Goal: Task Accomplishment & Management: Manage account settings

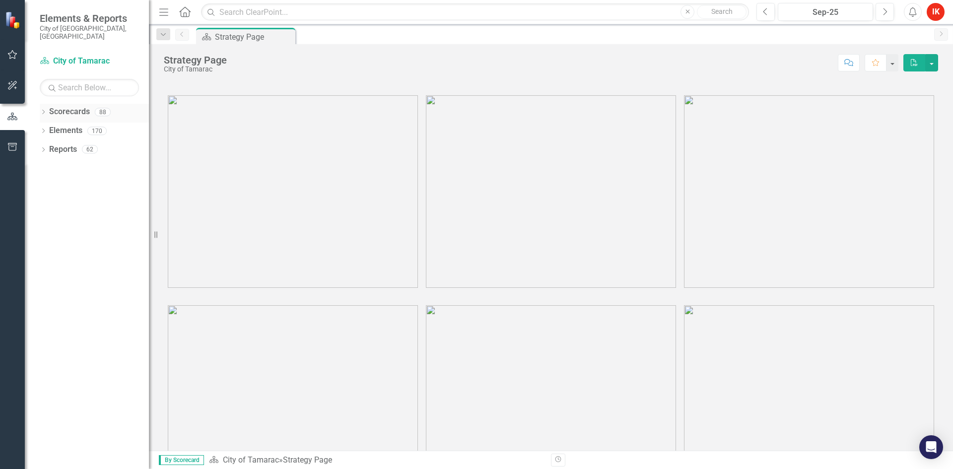
click at [46, 110] on icon "Dropdown" at bounding box center [43, 112] width 7 height 5
click at [52, 128] on icon "Dropdown" at bounding box center [48, 131] width 7 height 6
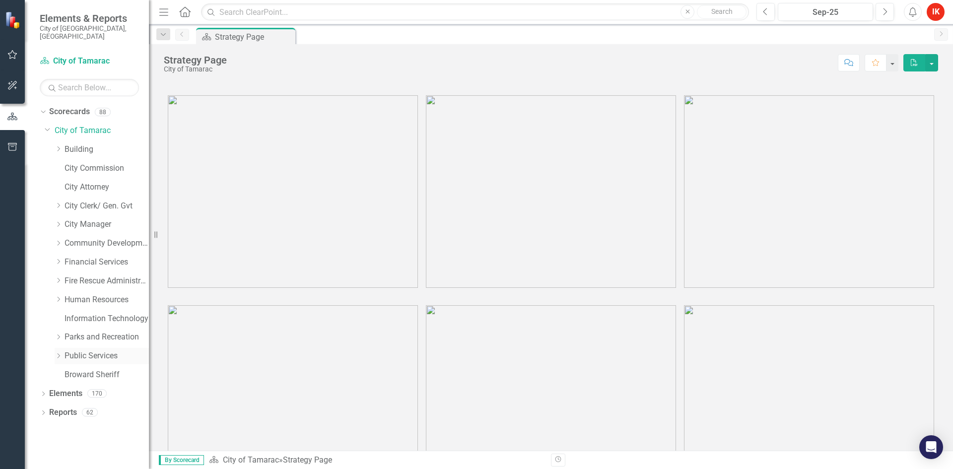
click at [60, 353] on icon "Dropdown" at bounding box center [58, 356] width 7 height 6
click at [74, 405] on div "Fleet" at bounding box center [102, 414] width 94 height 19
click at [79, 407] on link "Fleet" at bounding box center [111, 412] width 74 height 11
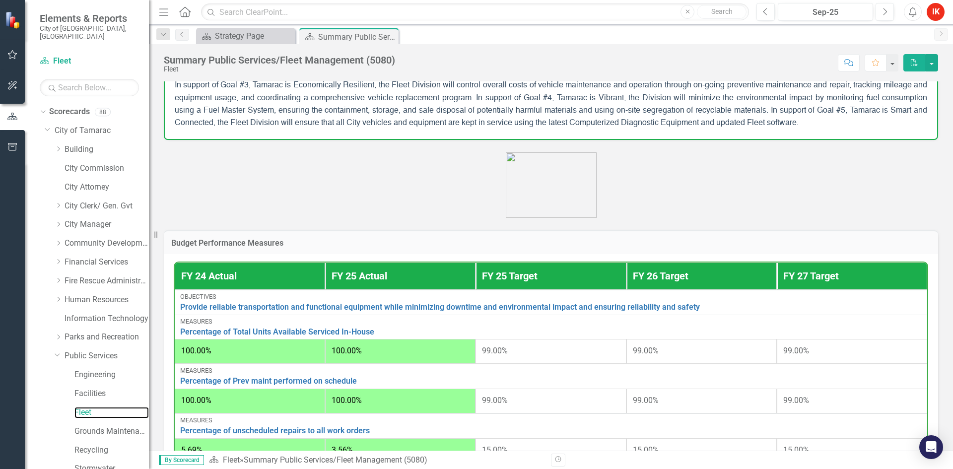
scroll to position [248, 0]
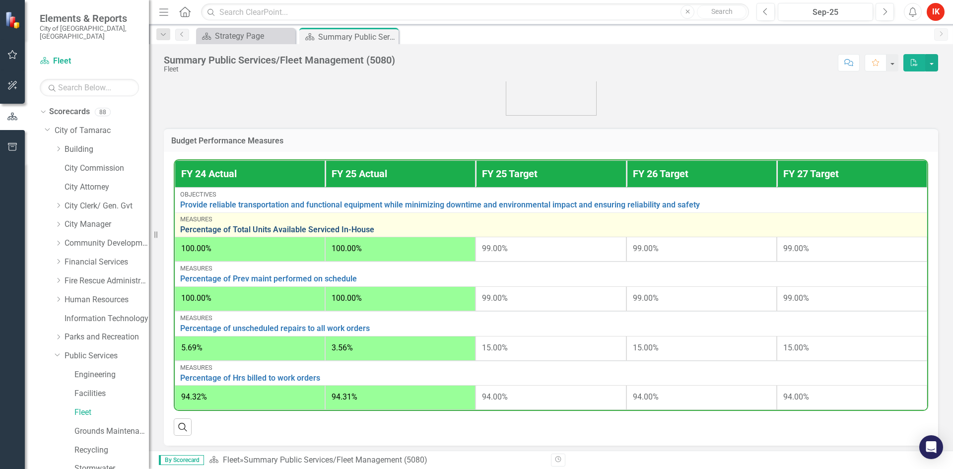
click at [213, 230] on link "Percentage of Total Units Available Serviced In-House" at bounding box center [551, 229] width 742 height 9
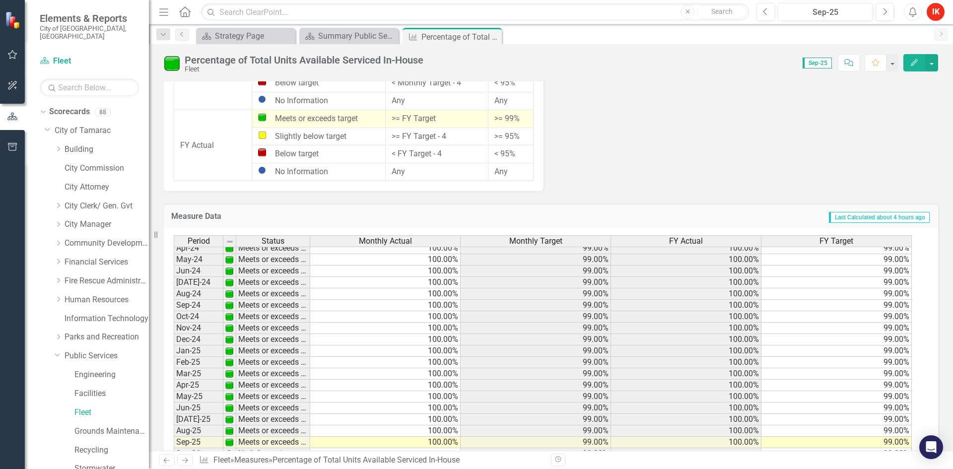
scroll to position [365, 0]
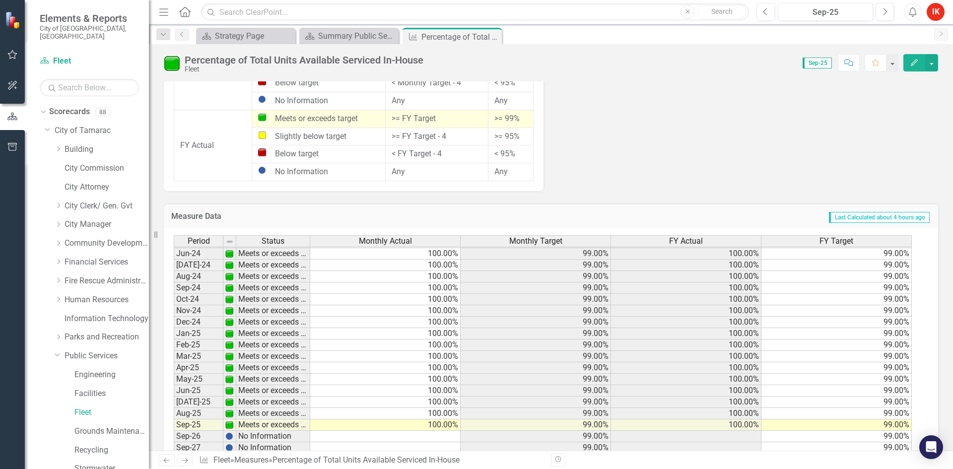
click at [183, 463] on icon "Next" at bounding box center [185, 460] width 8 height 6
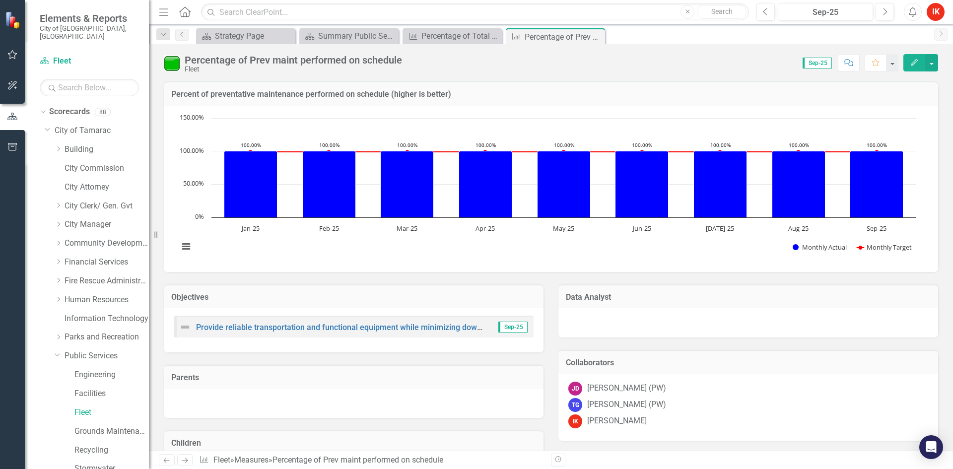
click at [184, 463] on icon "Next" at bounding box center [185, 460] width 8 height 6
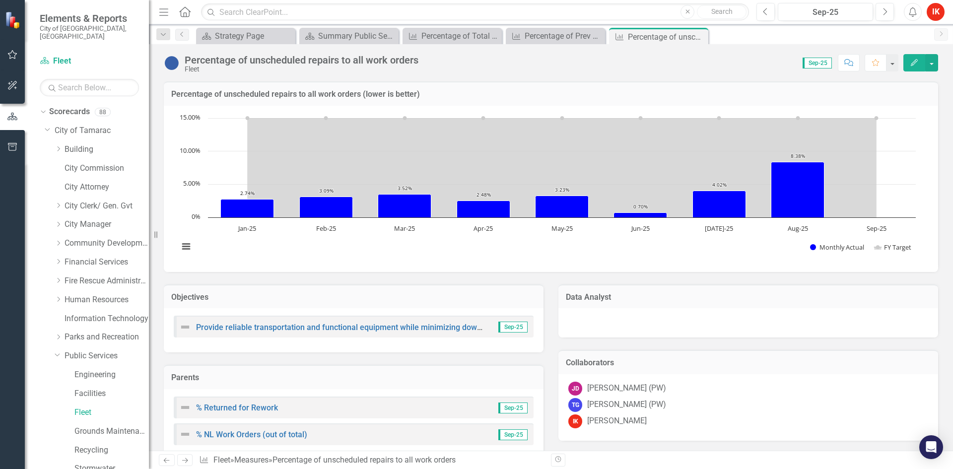
click at [184, 463] on icon "Next" at bounding box center [185, 460] width 8 height 6
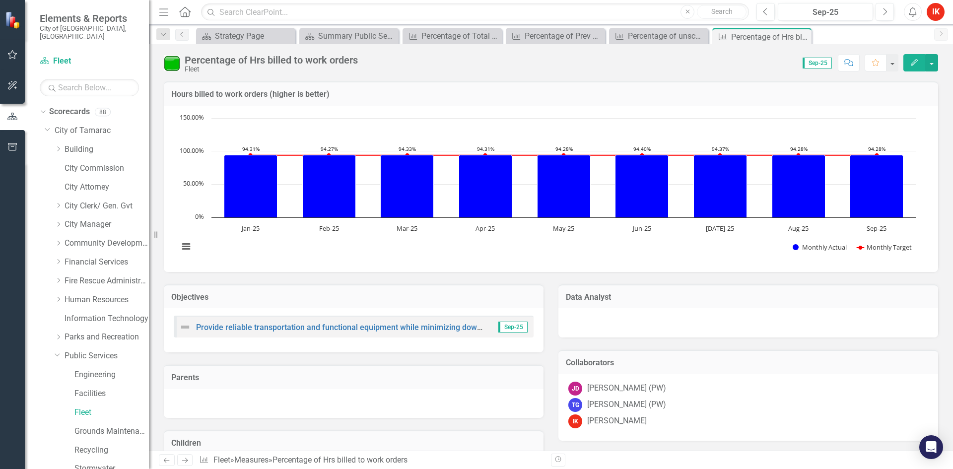
click at [184, 463] on icon "Next" at bounding box center [185, 460] width 8 height 6
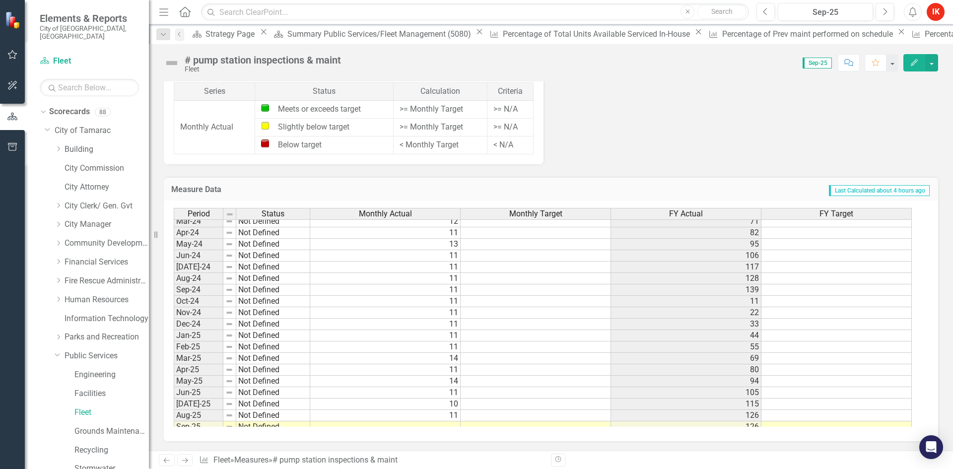
scroll to position [365, 0]
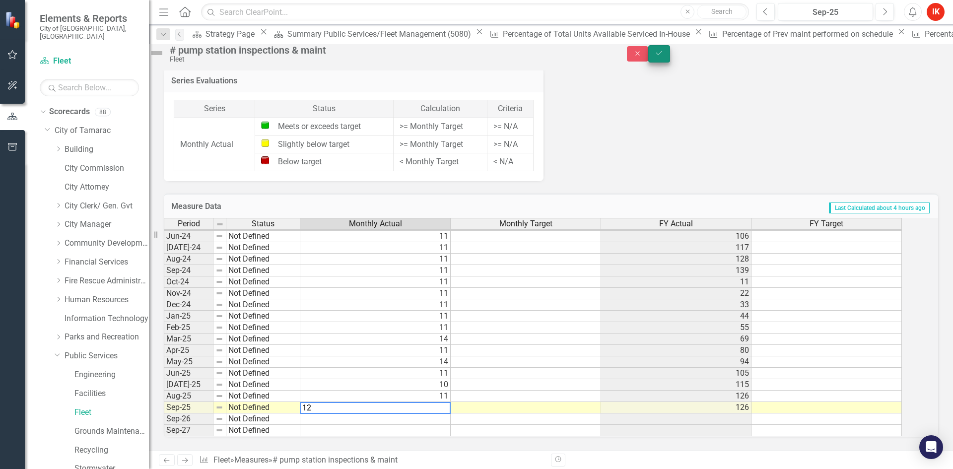
type textarea "12"
click at [664, 56] on icon "Save" at bounding box center [659, 53] width 9 height 7
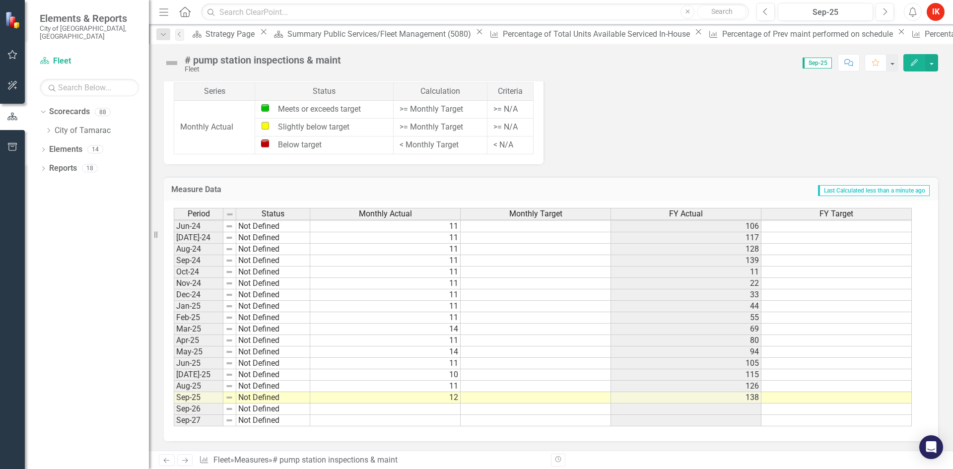
scroll to position [717, 0]
click at [187, 458] on icon "Next" at bounding box center [185, 460] width 8 height 6
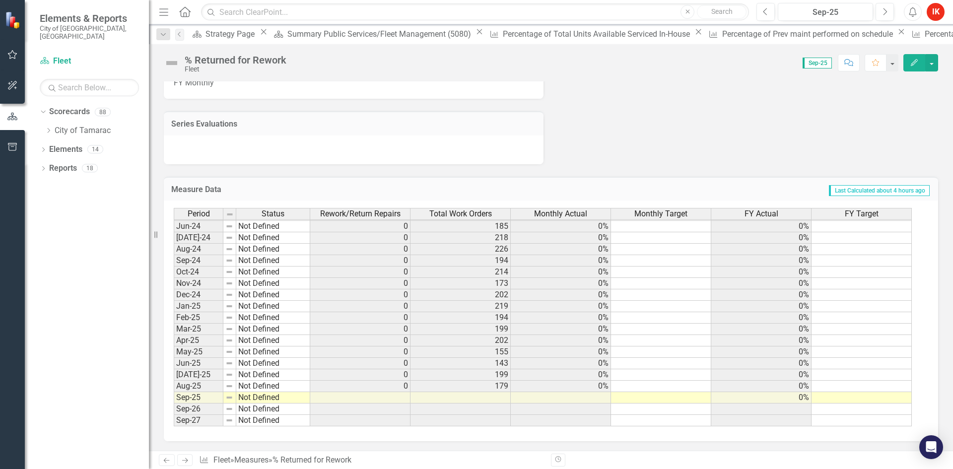
scroll to position [661, 0]
click at [183, 461] on icon at bounding box center [185, 460] width 6 height 5
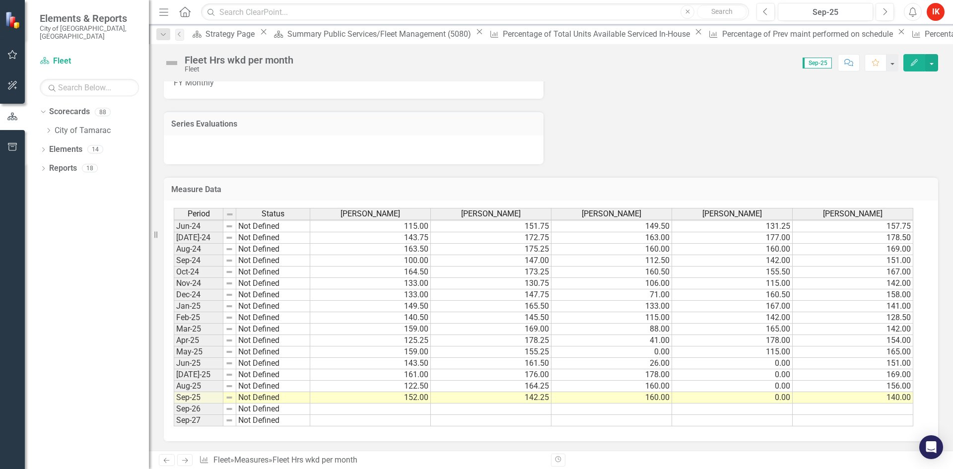
scroll to position [661, 0]
click at [184, 460] on icon "Next" at bounding box center [185, 460] width 8 height 6
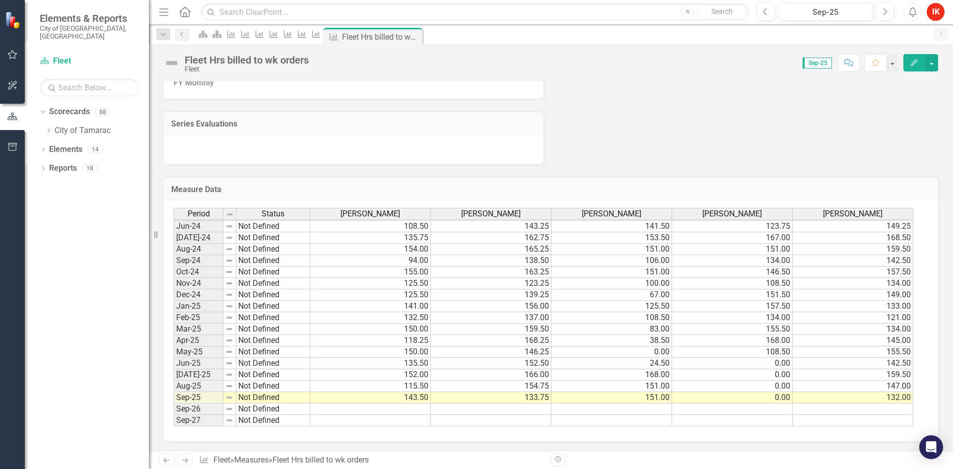
scroll to position [661, 0]
click at [185, 460] on icon "Next" at bounding box center [185, 460] width 8 height 6
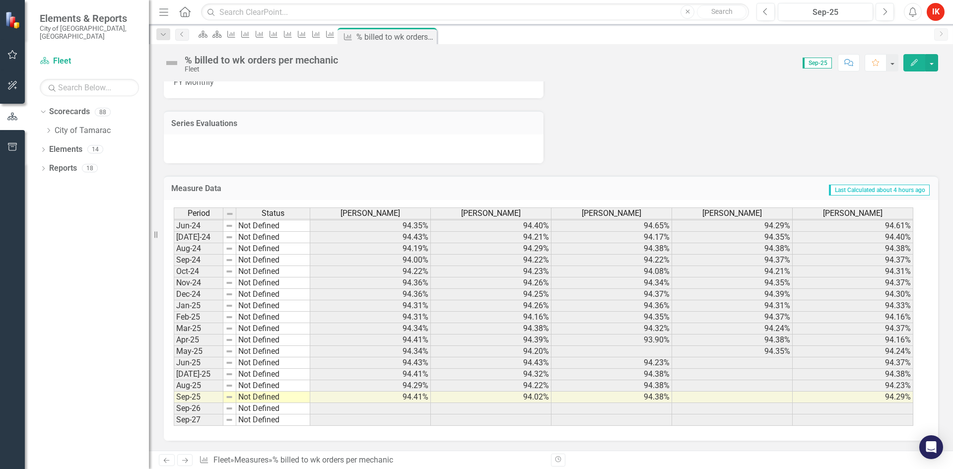
click at [180, 459] on link "Next" at bounding box center [185, 460] width 16 height 12
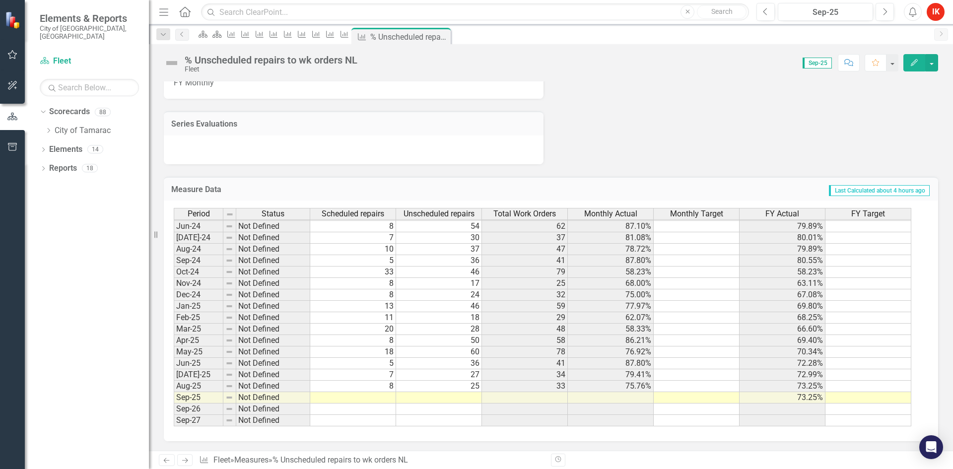
click at [376, 396] on td at bounding box center [353, 397] width 86 height 11
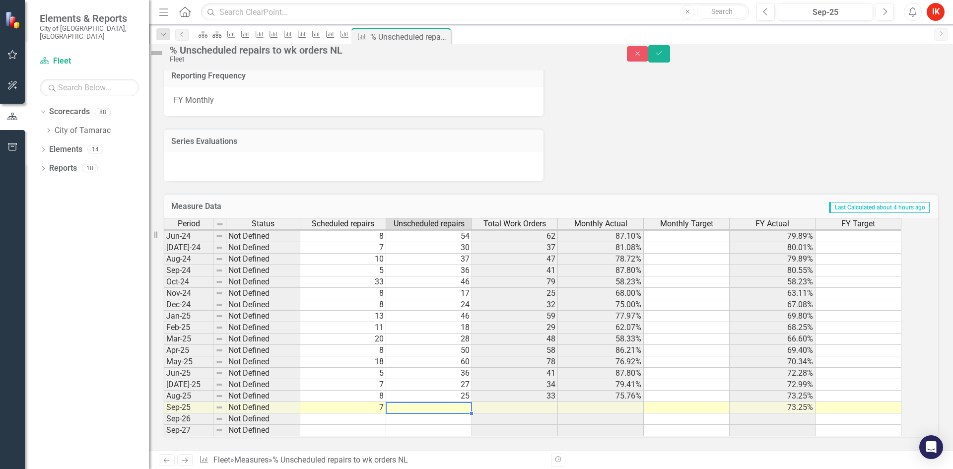
click at [467, 402] on td at bounding box center [429, 407] width 86 height 11
type textarea "30"
click at [664, 57] on icon "Save" at bounding box center [659, 53] width 9 height 7
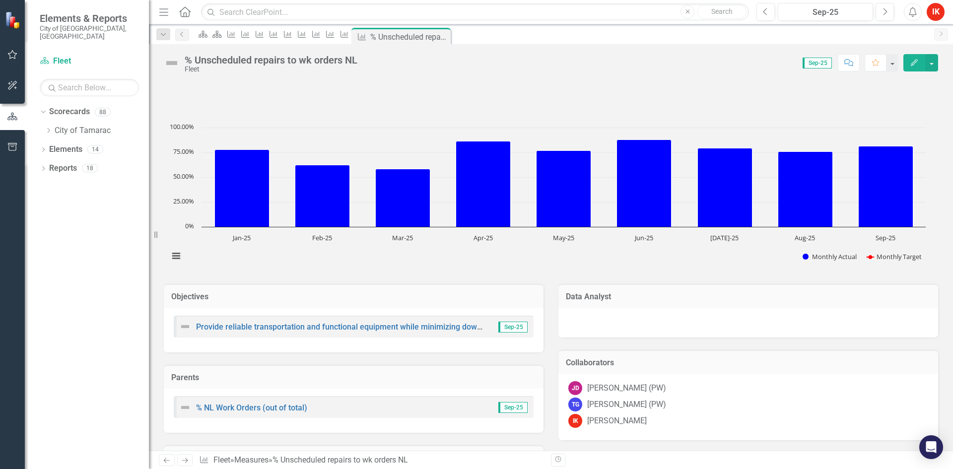
click at [182, 460] on icon "Next" at bounding box center [185, 460] width 8 height 6
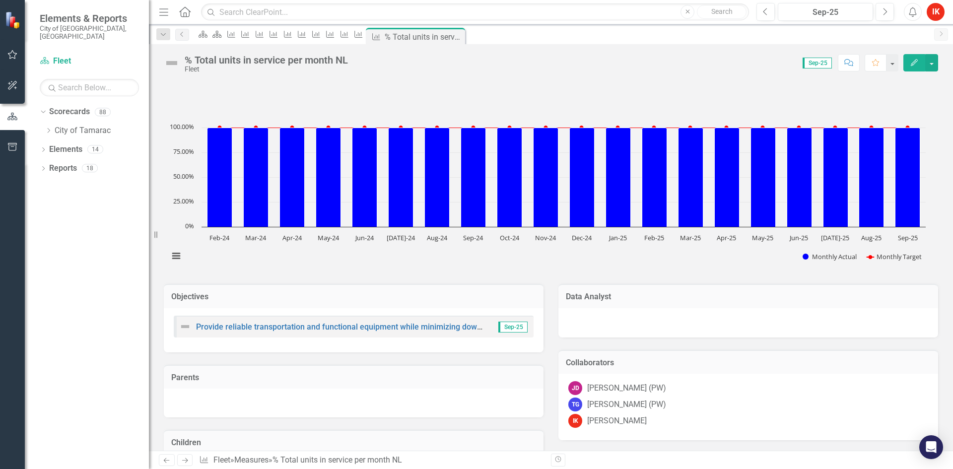
click at [187, 459] on icon at bounding box center [185, 460] width 6 height 5
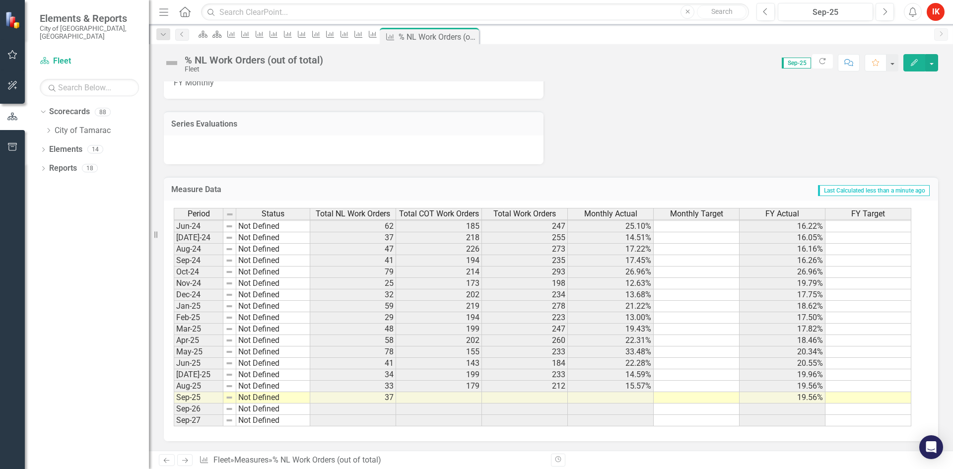
scroll to position [688, 0]
click at [187, 461] on icon at bounding box center [185, 460] width 6 height 5
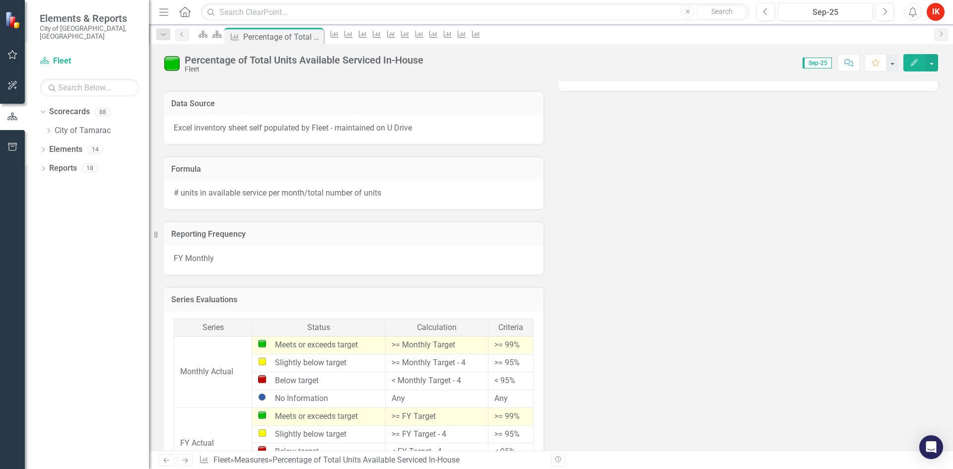
scroll to position [871, 0]
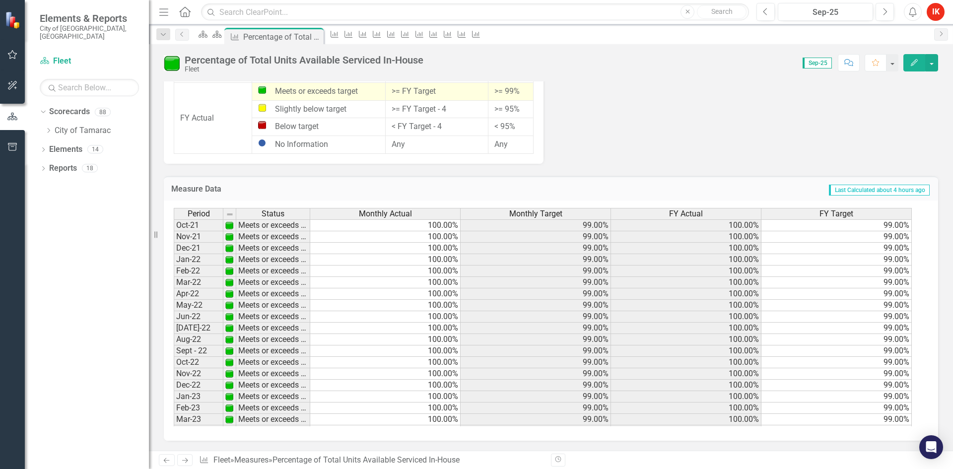
click at [183, 459] on icon "Next" at bounding box center [185, 460] width 8 height 6
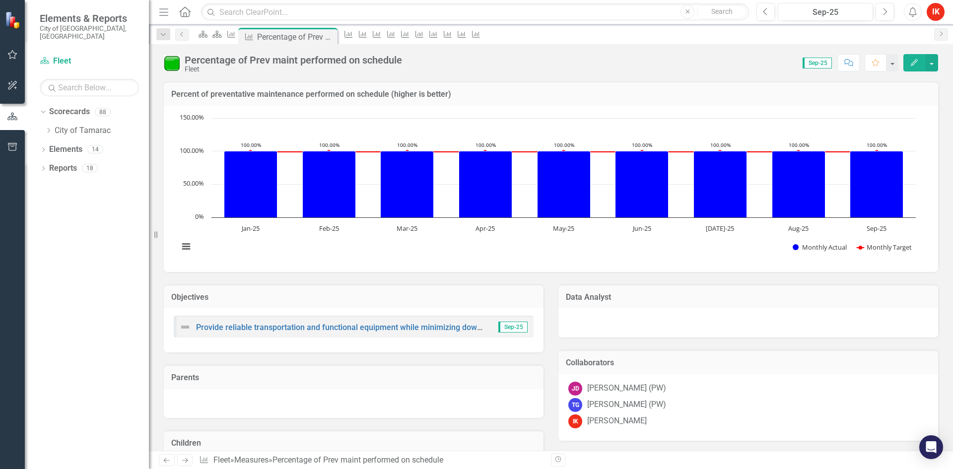
click at [184, 459] on icon "Next" at bounding box center [185, 460] width 8 height 6
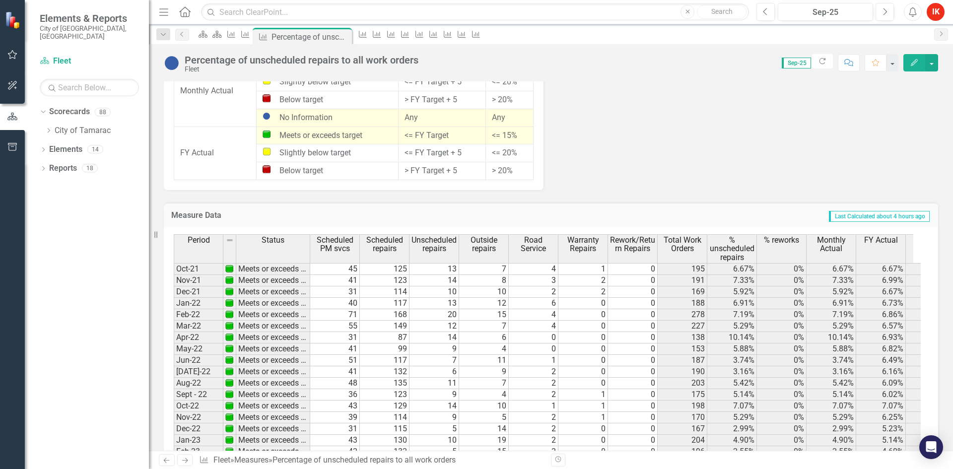
scroll to position [844, 0]
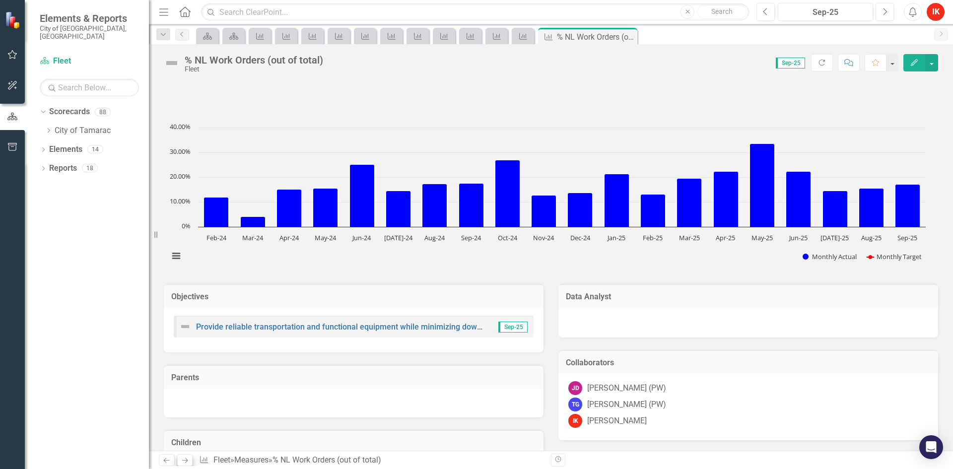
drag, startPoint x: 0, startPoint y: 0, endPoint x: 186, endPoint y: 461, distance: 496.9
click at [186, 461] on icon at bounding box center [185, 460] width 6 height 5
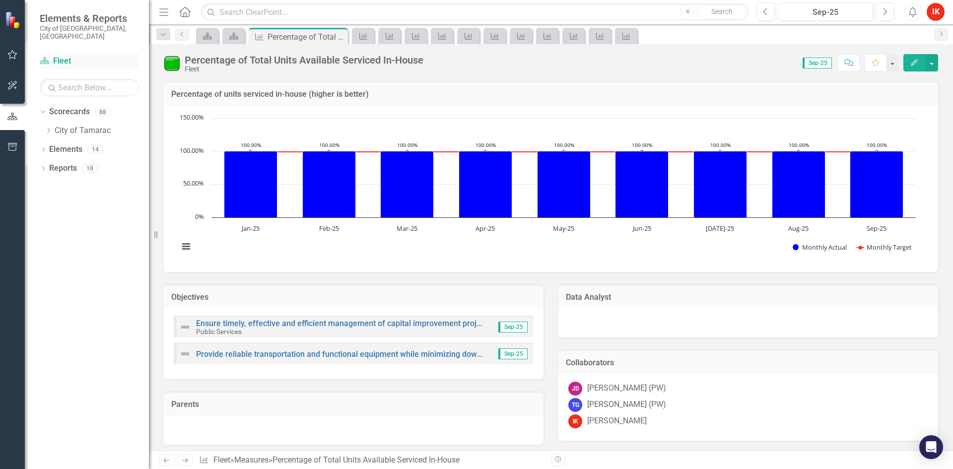
click at [62, 56] on link "Scorecard Fleet" at bounding box center [89, 61] width 99 height 11
